Goal: Find specific page/section: Find specific page/section

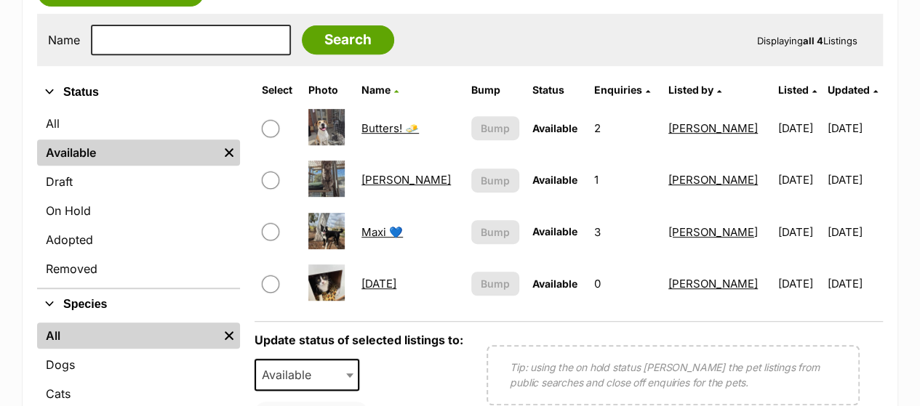
scroll to position [316, 0]
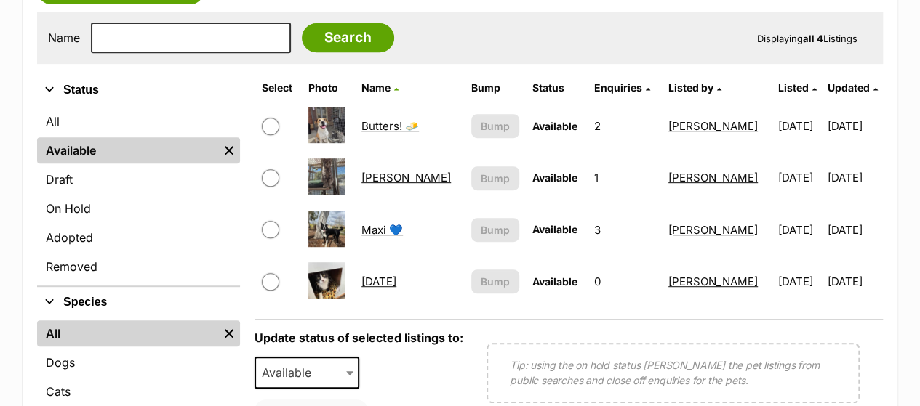
click at [588, 101] on td "2" at bounding box center [624, 126] width 73 height 50
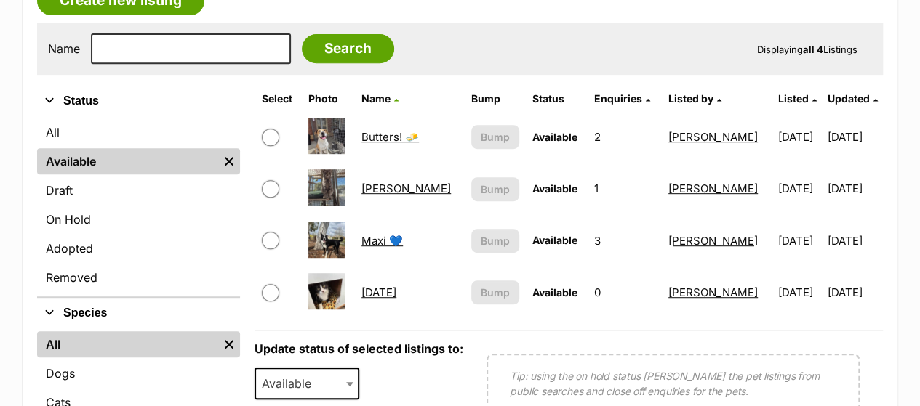
scroll to position [321, 0]
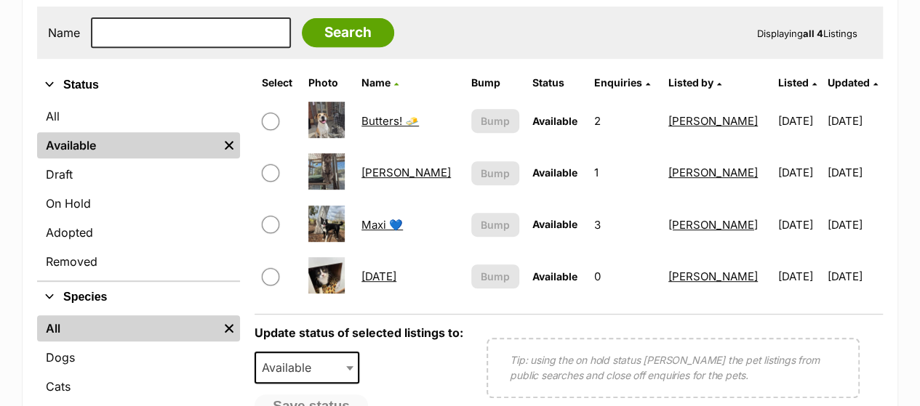
click at [377, 166] on link "[PERSON_NAME]" at bounding box center [405, 173] width 89 height 14
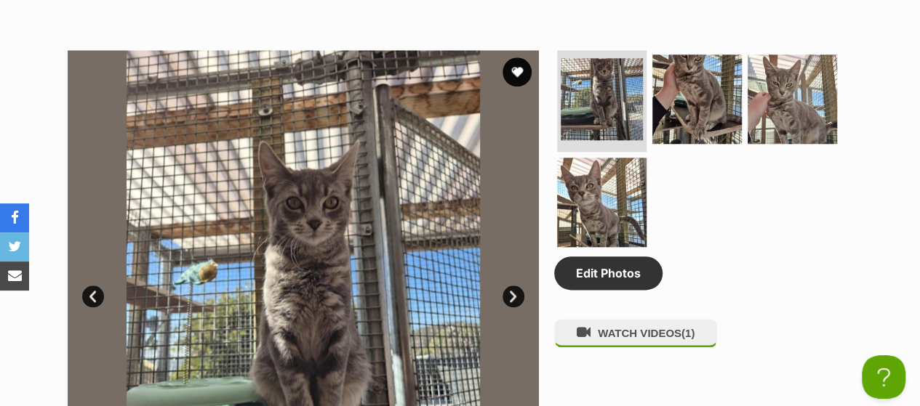
click at [300, 255] on img at bounding box center [303, 285] width 471 height 471
click at [590, 94] on img at bounding box center [601, 99] width 87 height 87
click at [510, 286] on link "Next" at bounding box center [513, 297] width 22 height 22
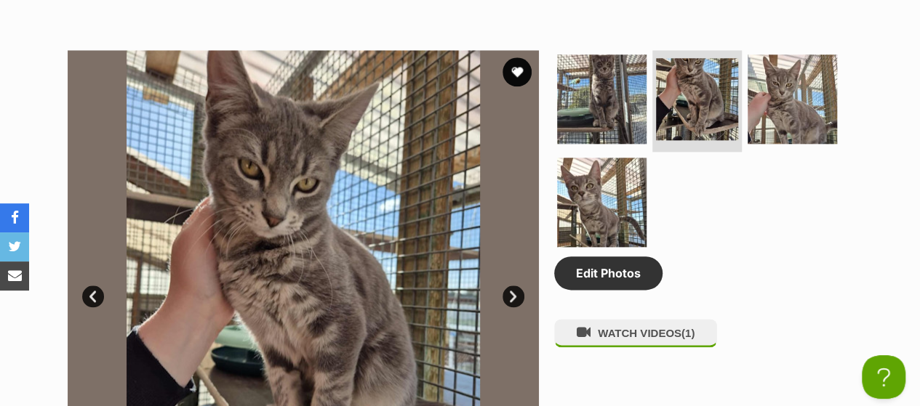
click at [510, 286] on link "Next" at bounding box center [513, 297] width 22 height 22
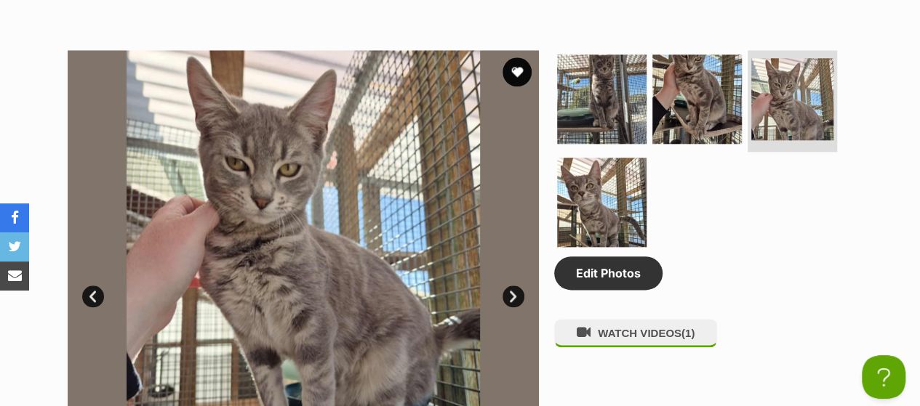
click at [513, 286] on link "Next" at bounding box center [513, 297] width 22 height 22
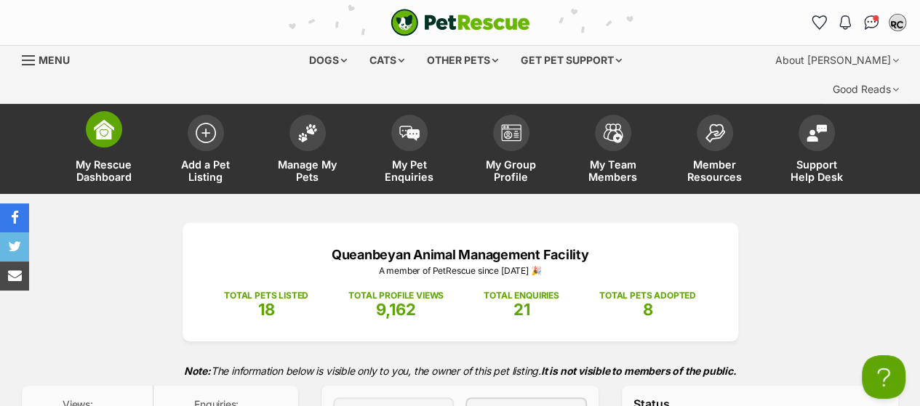
click at [131, 108] on link "My Rescue Dashboard" at bounding box center [104, 151] width 102 height 87
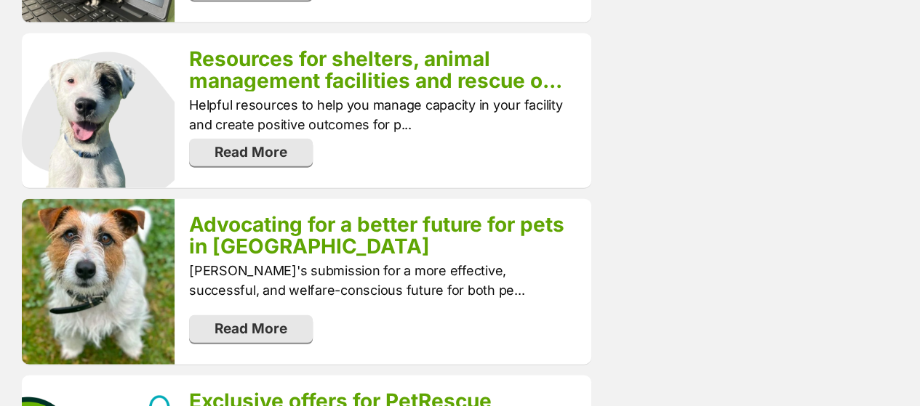
scroll to position [1941, 0]
